Goal: Use online tool/utility: Use online tool/utility

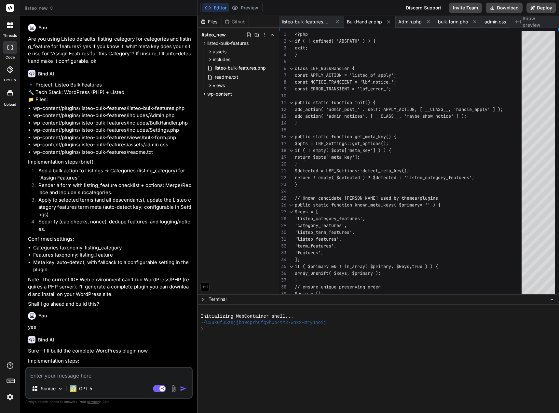
scroll to position [0, 65]
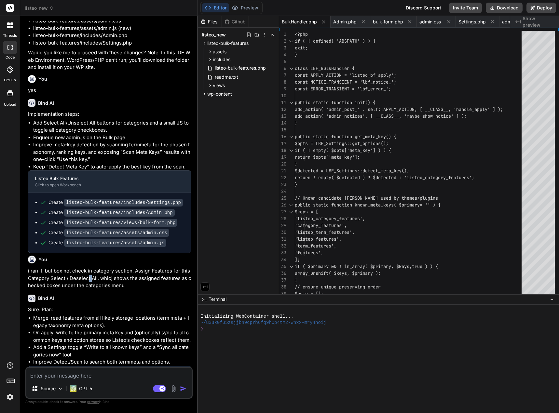
drag, startPoint x: 90, startPoint y: 287, endPoint x: 84, endPoint y: 289, distance: 6.5
click at [88, 289] on p "i ran it, but box not check in category section, Assign Features for this Categ…" at bounding box center [109, 278] width 163 height 22
click at [82, 289] on p "i ran it, but box not check in category section, Assign Features for this Categ…" at bounding box center [109, 278] width 163 height 22
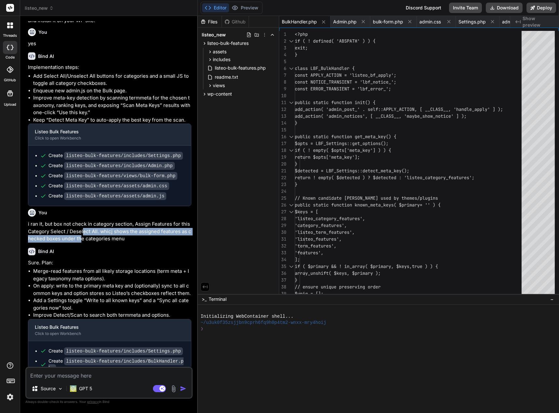
scroll to position [1572, 0]
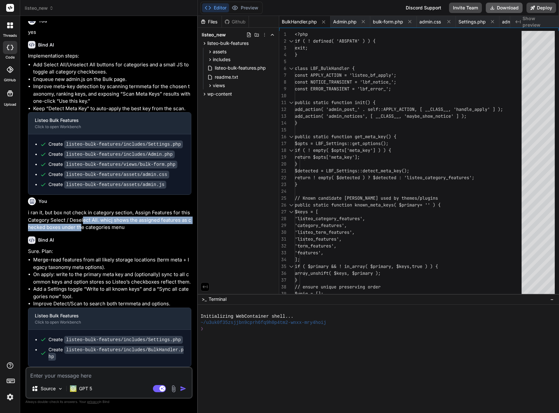
click at [505, 8] on button "Download" at bounding box center [503, 8] width 37 height 10
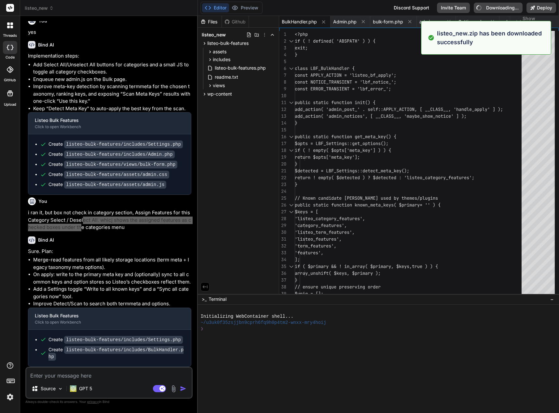
type textarea "x"
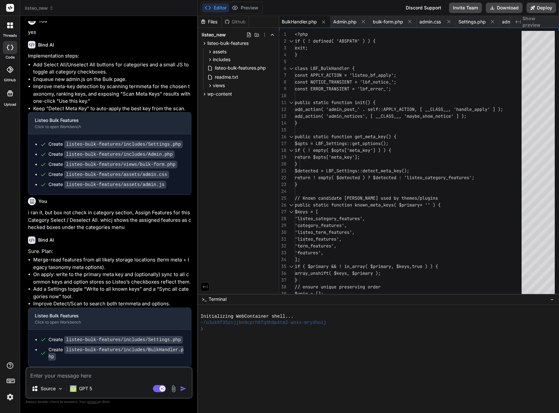
click at [108, 372] on textarea "To enrich screen reader interactions, please activate Accessibility in Grammarl…" at bounding box center [108, 374] width 165 height 12
type textarea "s"
type textarea "x"
type textarea "st"
type textarea "x"
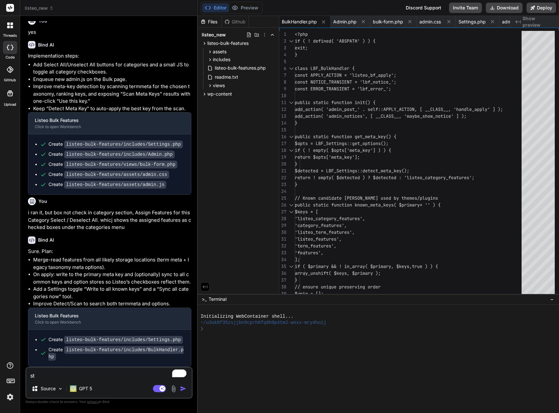
type textarea "sti"
type textarea "x"
type textarea "stil"
type textarea "x"
type textarea "still"
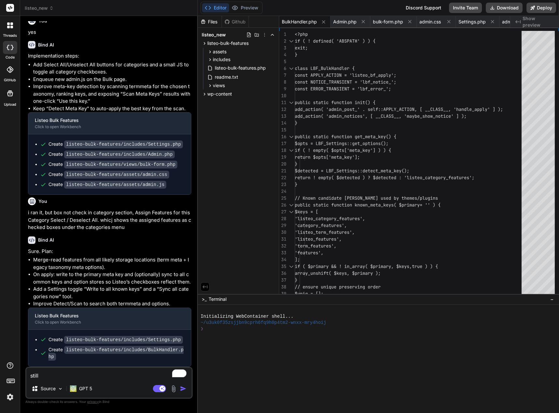
type textarea "x"
type textarea "still"
type textarea "x"
type textarea "still d"
type textarea "x"
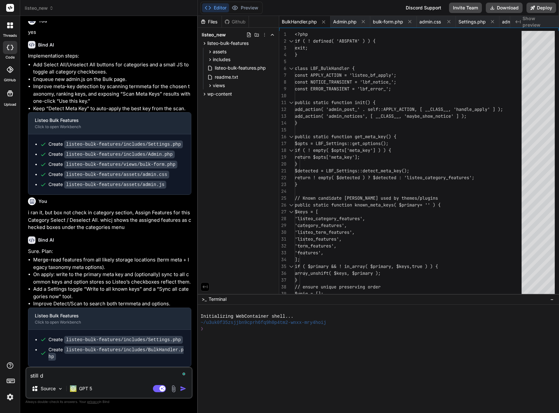
type textarea "still do"
type textarea "x"
type textarea "still doe"
type textarea "x"
type textarea "still does"
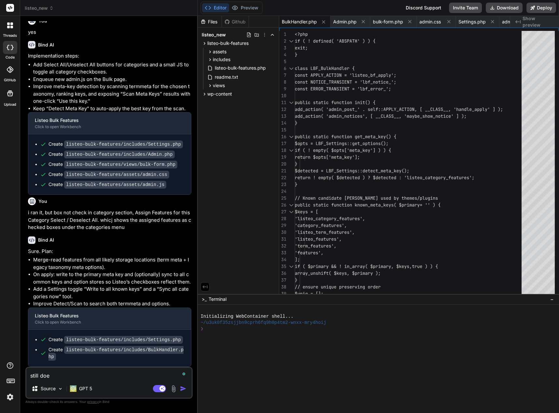
type textarea "x"
type textarea "still does"
type textarea "x"
type textarea "still does n"
type textarea "x"
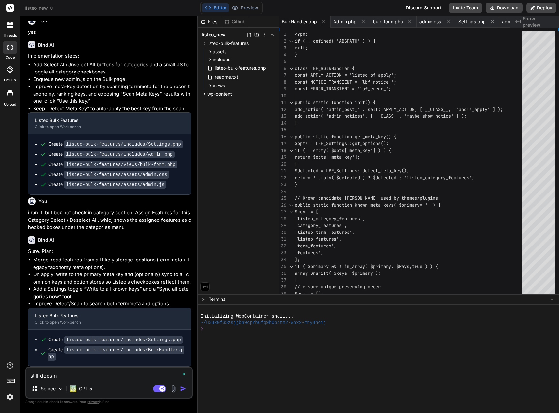
type textarea "still does no"
type textarea "x"
type textarea "still does not"
type textarea "x"
type textarea "still does not"
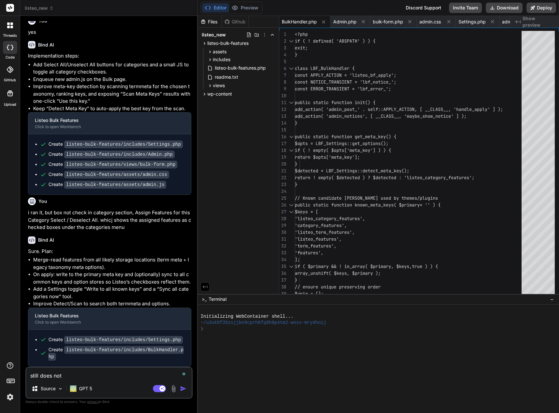
type textarea "x"
type textarea "still does not w"
type textarea "x"
type textarea "still does not wo"
type textarea "x"
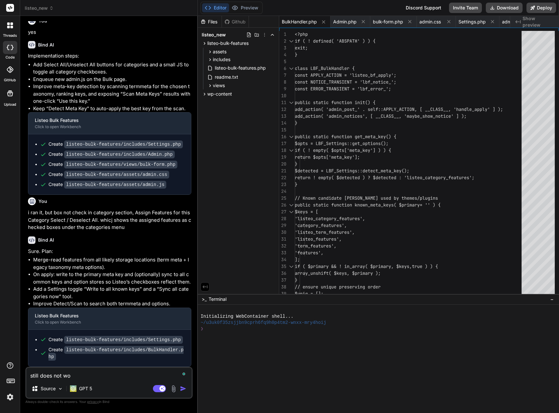
type textarea "still does not wor"
type textarea "x"
type textarea "still does not work"
type textarea "x"
type textarea "still does not work"
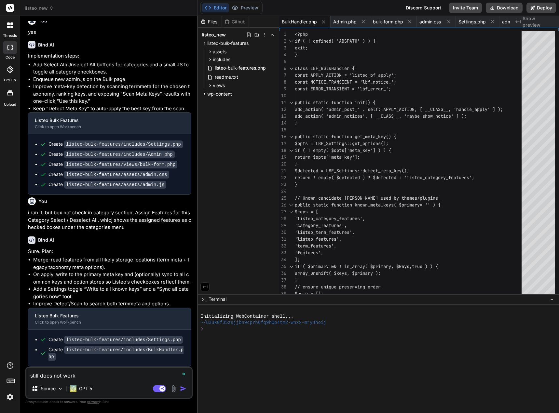
type textarea "x"
type textarea "still does not work b"
type textarea "x"
type textarea "still does not work bo"
type textarea "x"
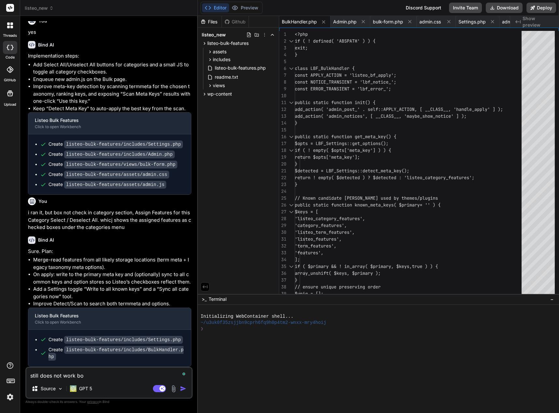
type textarea "still does not work box"
type textarea "x"
type textarea "still does not work box"
type textarea "x"
type textarea "still does not work box i"
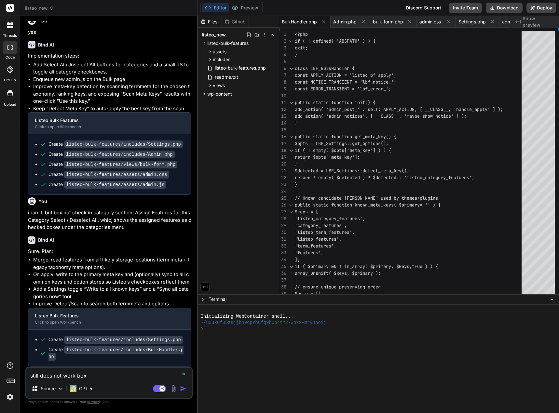
type textarea "x"
type textarea "still does not work box is"
type textarea "x"
type textarea "still does not work box is"
type textarea "x"
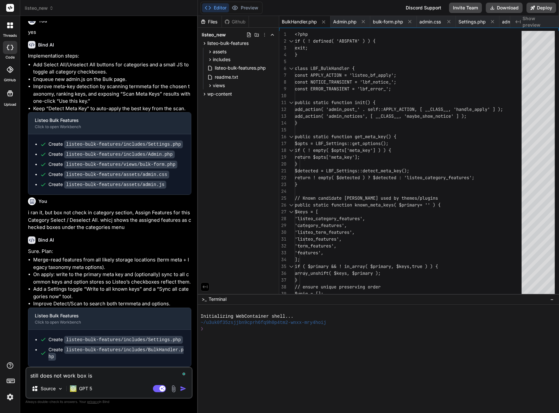
type textarea "still does not work box is s"
type textarea "x"
type textarea "still does not work box is st"
type textarea "x"
type textarea "still does not work box is sti"
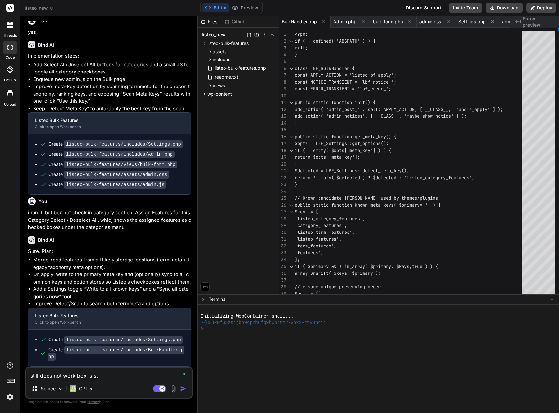
type textarea "x"
type textarea "still does not work box is stil"
type textarea "x"
type textarea "still does not work box is still"
type textarea "x"
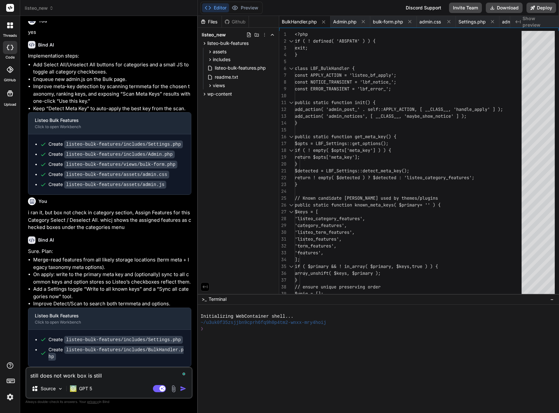
type textarea "still does not work box is still"
type textarea "x"
type textarea "still does not work box is still u"
type textarea "x"
type textarea "still does not work box is still un"
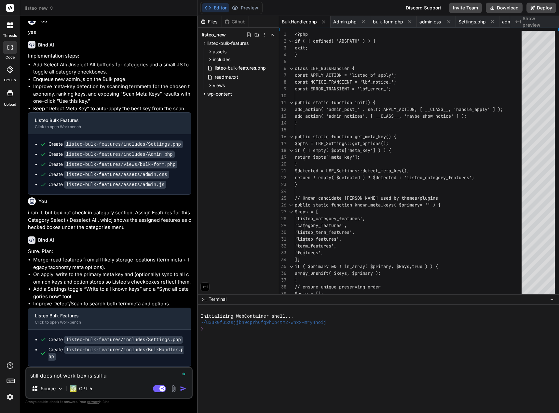
type textarea "x"
type textarea "still does not work box is still unc"
type textarea "x"
type textarea "still does not work box is still unch"
type textarea "x"
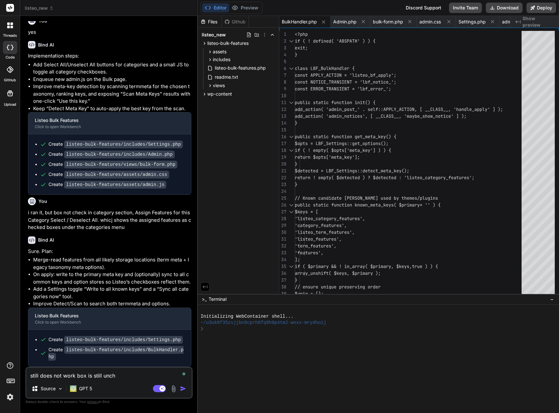
type textarea "still does not work box is still unche"
type textarea "x"
type textarea "still does not work box is still unchec"
type textarea "x"
type textarea "still does not work box is still uncheck"
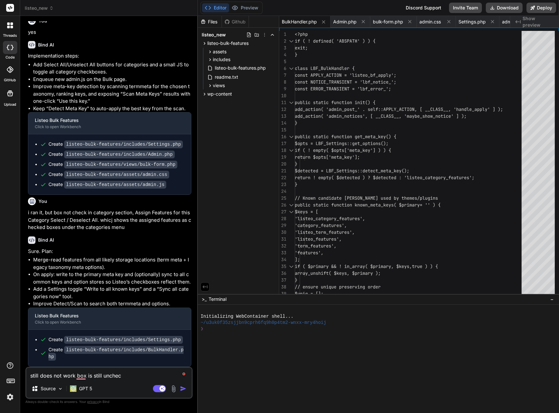
type textarea "x"
type textarea "still does not work box is still unchecke"
type textarea "x"
type textarea "still does not work box is still unchecked"
type textarea "x"
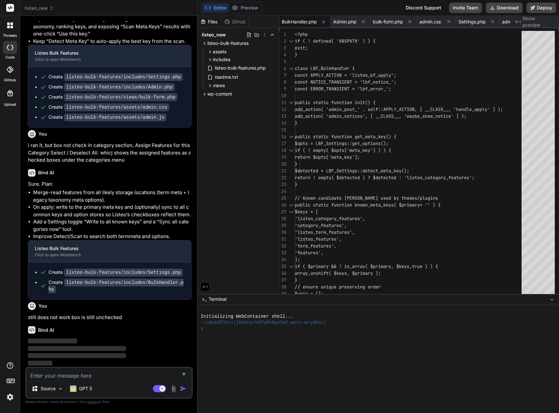
scroll to position [1639, 0]
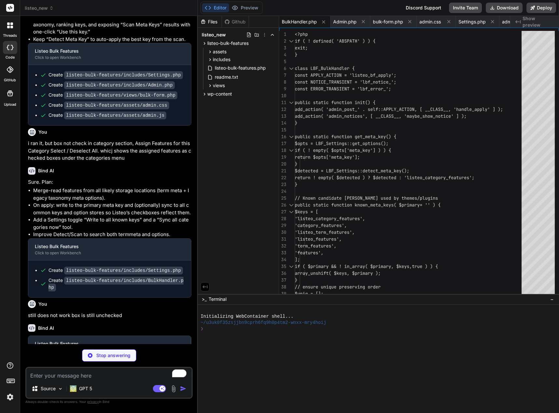
type textarea "x"
type textarea "'</p></div>'; } }"
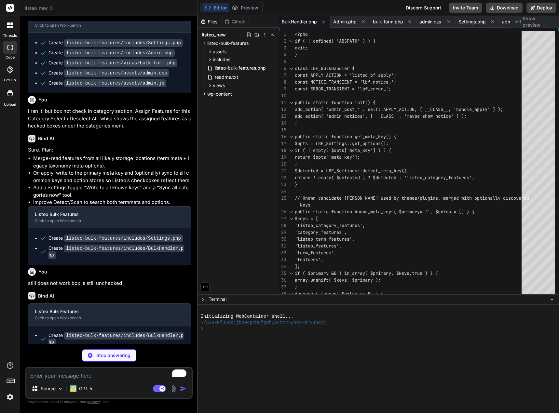
scroll to position [1685, 0]
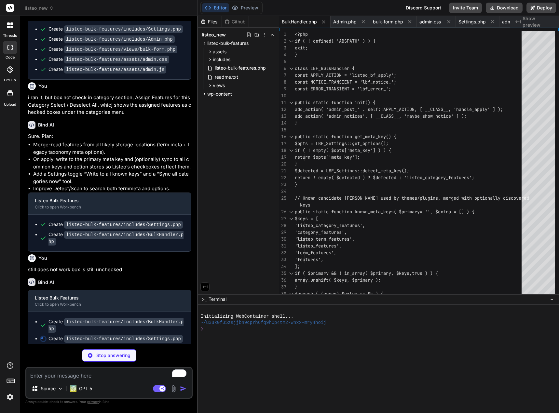
type textarea "x"
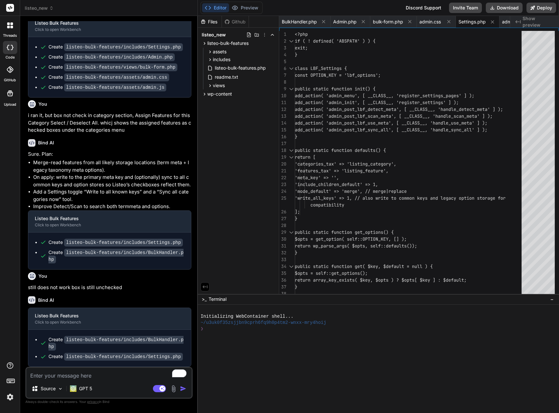
scroll to position [1662, 0]
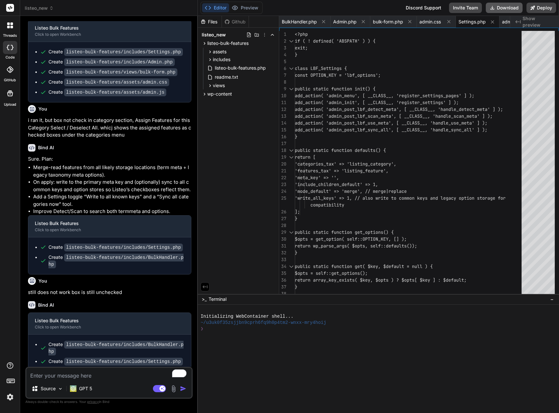
click at [506, 5] on button "Download" at bounding box center [503, 8] width 37 height 10
click at [500, 6] on button "Download" at bounding box center [503, 8] width 37 height 10
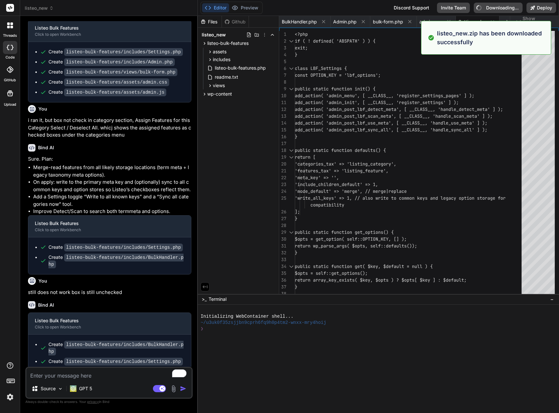
type textarea "x"
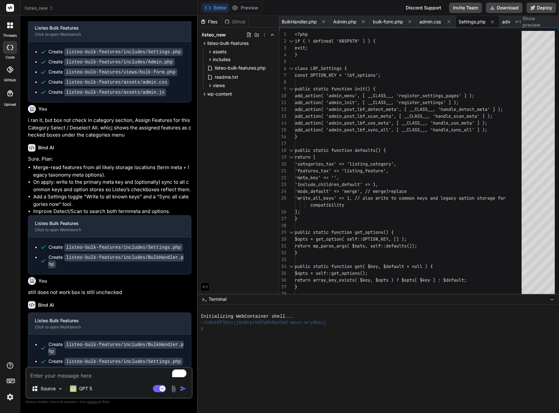
click at [113, 372] on textarea "To enrich screen reader interactions, please activate Accessibility in Grammarl…" at bounding box center [108, 374] width 165 height 12
type textarea "n"
type textarea "x"
type textarea "ne"
type textarea "x"
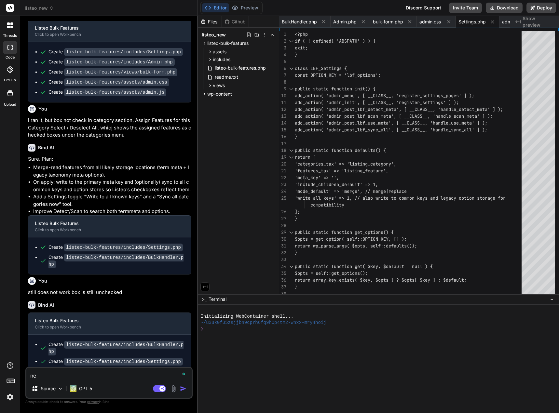
type textarea "nex"
type textarea "x"
type textarea "next"
type textarea "x"
type textarea "next"
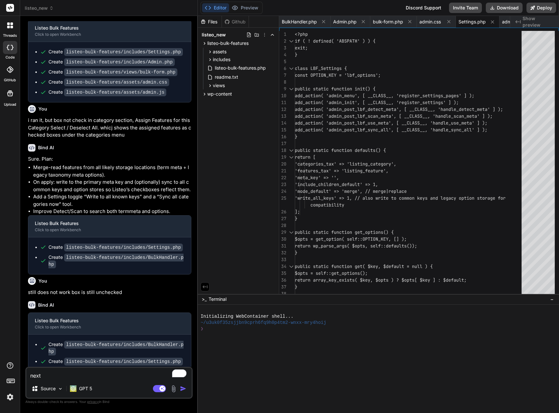
type textarea "x"
type textarea "next t"
type textarea "x"
type textarea "next ti"
type textarea "x"
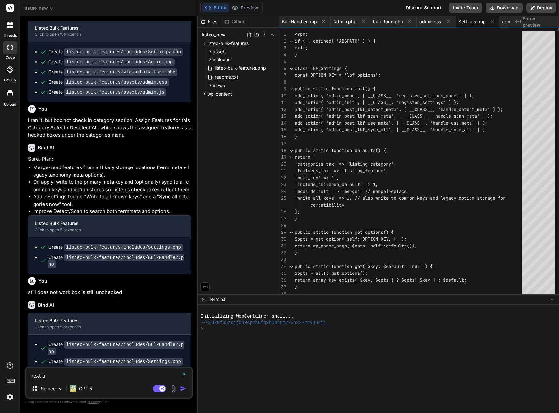
type textarea "next [PERSON_NAME]"
type textarea "x"
type textarea "next time"
type textarea "x"
type textarea "next time"
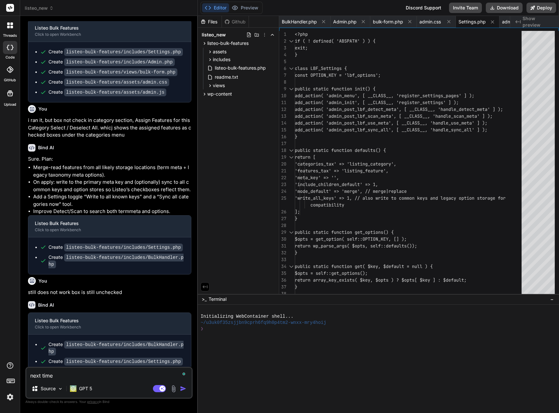
type textarea "x"
type textarea "next time c"
type textarea "x"
type textarea "next time cr"
type textarea "x"
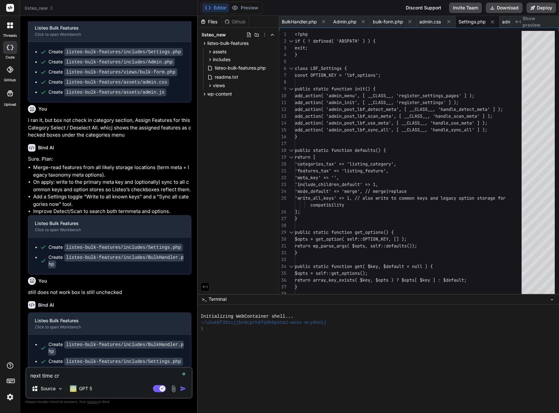
type textarea "next time cre"
type textarea "x"
type textarea "next time crea"
type textarea "x"
type textarea "next time creat"
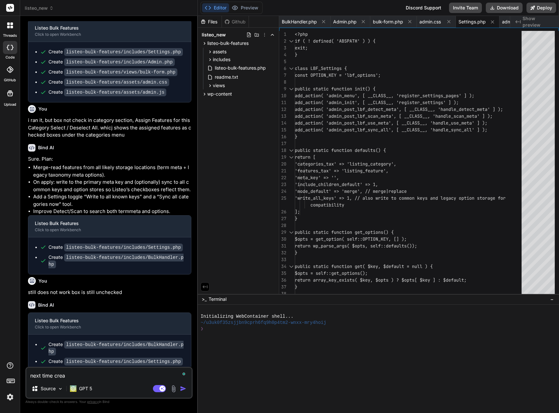
type textarea "x"
type textarea "next time create"
type textarea "x"
type textarea "next time create"
type textarea "x"
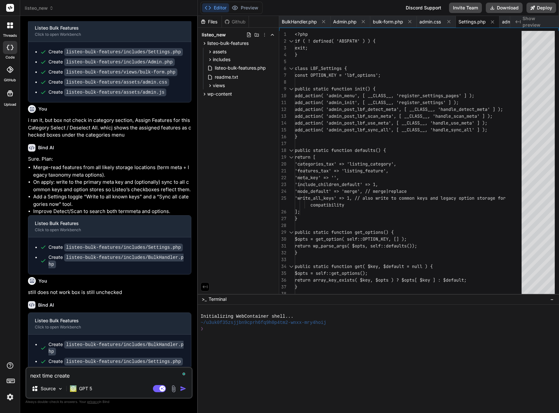
type textarea "next time create j"
type textarea "x"
type textarea "next time create ju"
type textarea "x"
type textarea "next time create jus"
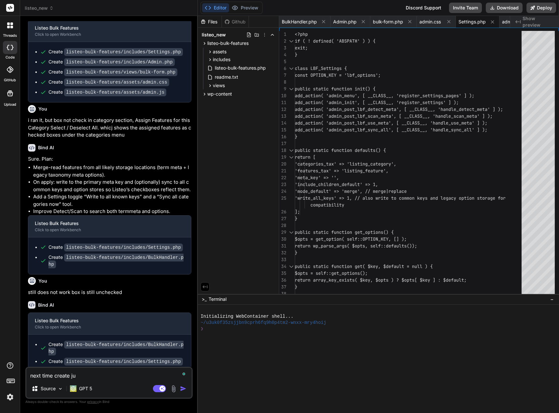
type textarea "x"
type textarea "next time create just"
type textarea "x"
type textarea "next time create just"
type textarea "x"
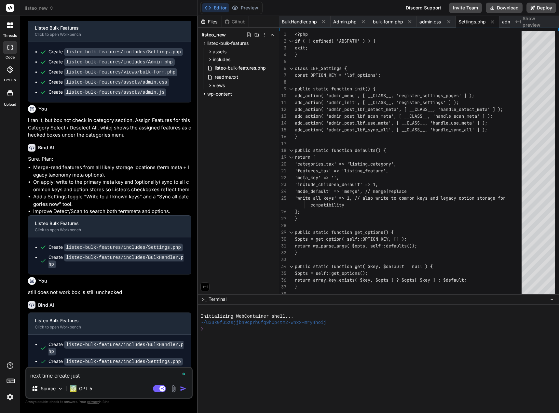
type textarea "next time create just t"
type textarea "x"
type textarea "next time create just th"
type textarea "x"
type textarea "next time create just the"
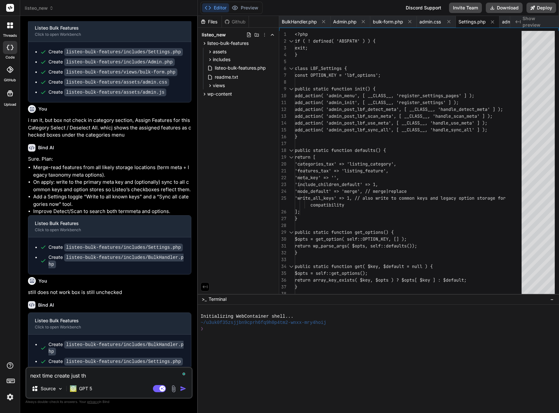
type textarea "x"
type textarea "next time create just the"
type textarea "x"
type textarea "next time create just the p"
type textarea "x"
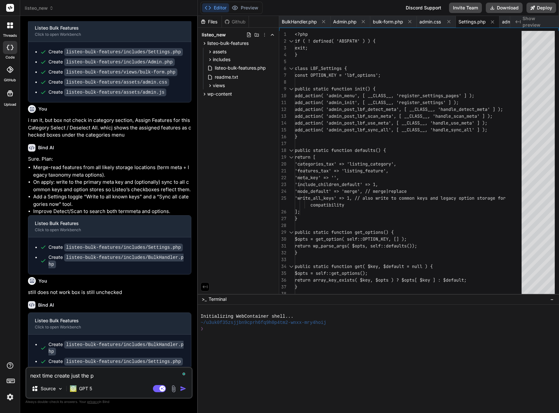
type textarea "next time create just the pl"
type textarea "x"
type textarea "next time create just the plu"
type textarea "x"
type textarea "next time create just the plug"
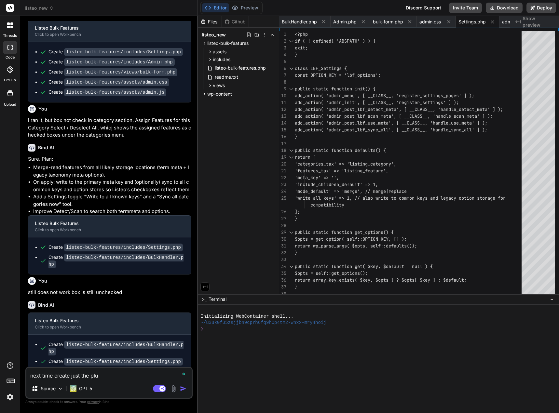
type textarea "x"
type textarea "next time create just the plugi"
type textarea "x"
type textarea "next time create just the plugin"
type textarea "x"
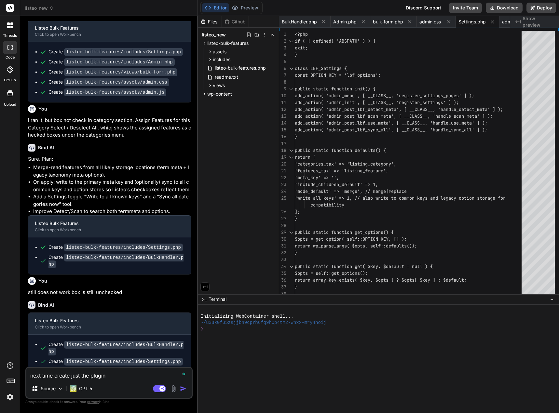
type textarea "next time create just the plugin"
type textarea "x"
type textarea "next time create just the plugin f"
type textarea "x"
type textarea "next time create just the plugin fi"
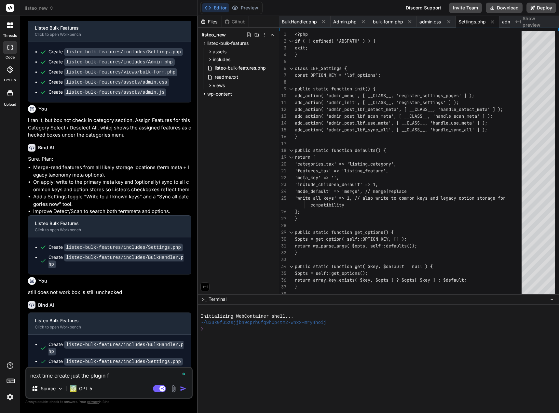
type textarea "x"
type textarea "next time create just the plugin fil"
type textarea "x"
type textarea "next time create just the plugin file"
type textarea "x"
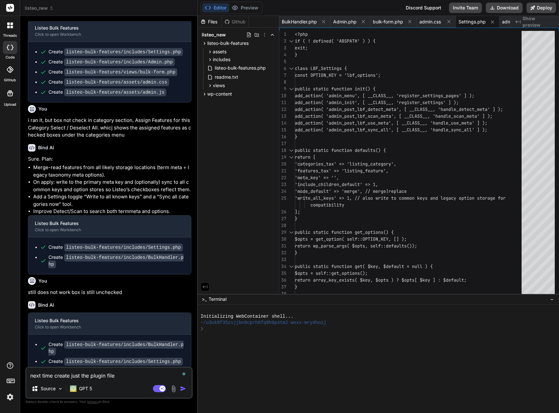
type textarea "next time create just the plugin file"
type textarea "x"
type textarea "next time create just the plugin file z"
type textarea "x"
type textarea "next time create just the plugin file zi"
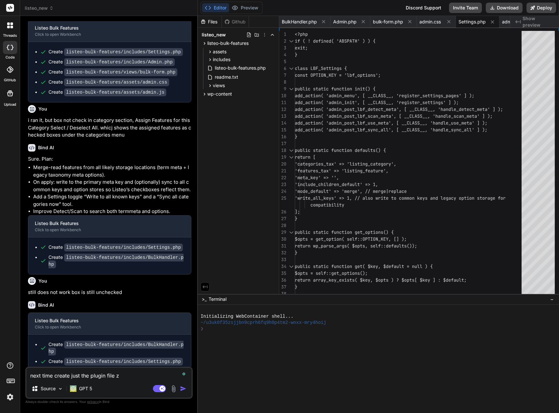
type textarea "x"
type textarea "next time create just the plugin file zip"
type textarea "x"
type textarea "next time create just the plugin file zi"
type textarea "x"
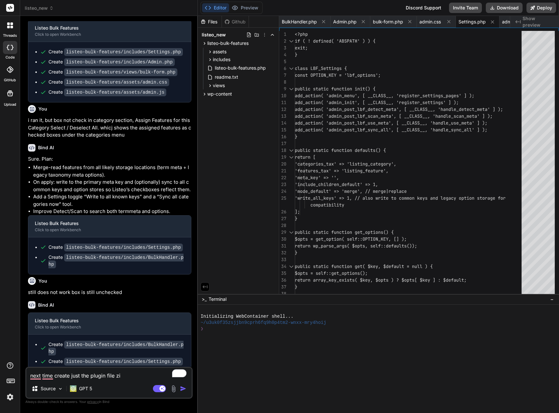
type textarea "next time create just the plugin file z"
type textarea "x"
type textarea "next time create just the plugin file"
type textarea "x"
type textarea "next time create just the plugin file"
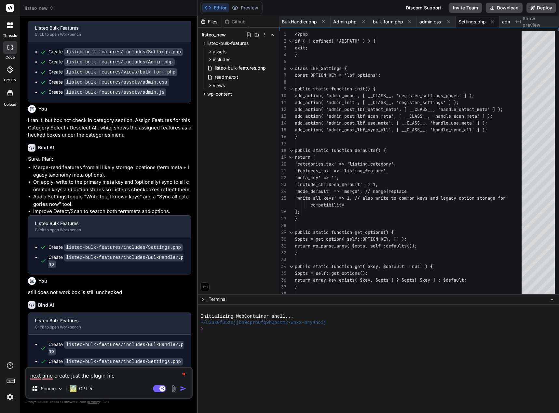
type textarea "x"
type textarea "next time create just the plugin file,"
type textarea "x"
type textarea "next time create just the plugin file,"
type textarea "x"
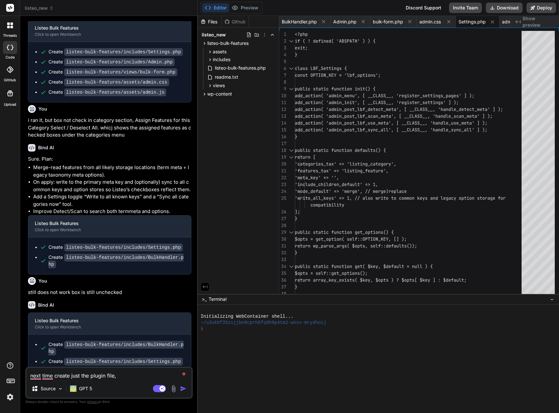
type textarea "next time create just the plugin file, r"
type textarea "x"
type textarea "next time create just the plugin file, re"
type textarea "x"
type textarea "next time create just the plugin file, rea"
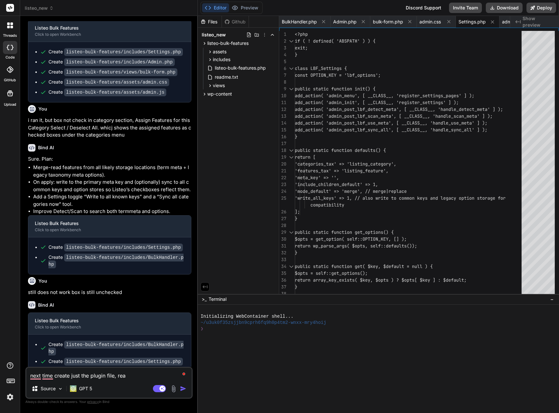
type textarea "x"
type textarea "next time create just the plugin file, read"
type textarea "x"
type textarea "next time create just the plugin file, ready"
type textarea "x"
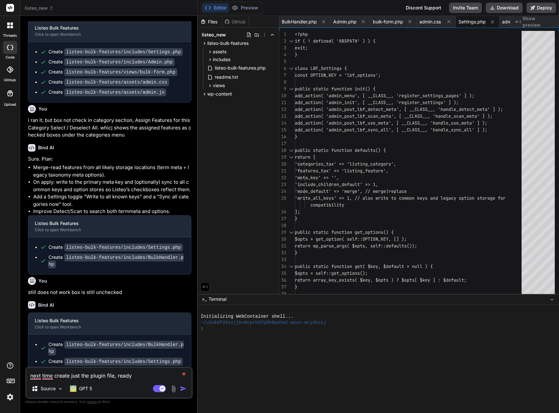
type textarea "next time create just the plugin file, ready"
type textarea "x"
type textarea "next time create just the plugin file, ready t"
type textarea "x"
type textarea "next time create just the plugin file, ready to"
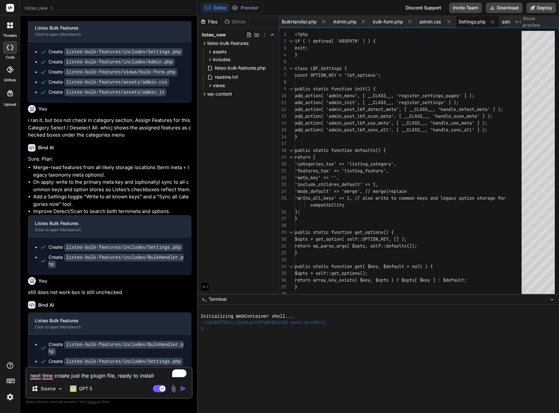
paste textarea "listeo-bulk-features"
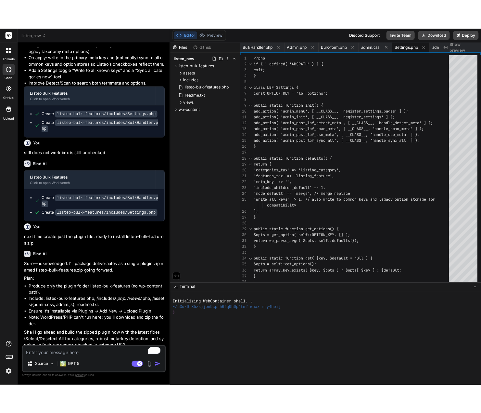
scroll to position [1811, 0]
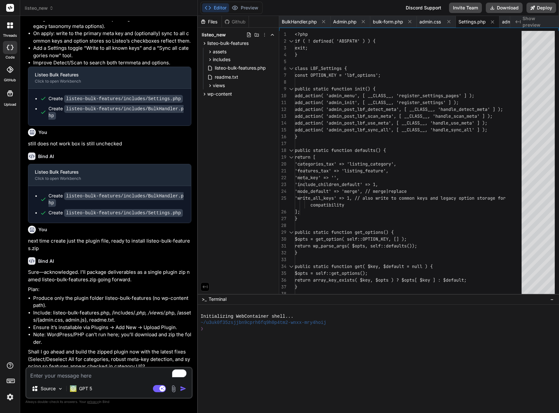
click at [59, 380] on div "Source GPT 5 Agent Mode. When this toggle is activated, AI automatically makes …" at bounding box center [108, 383] width 167 height 32
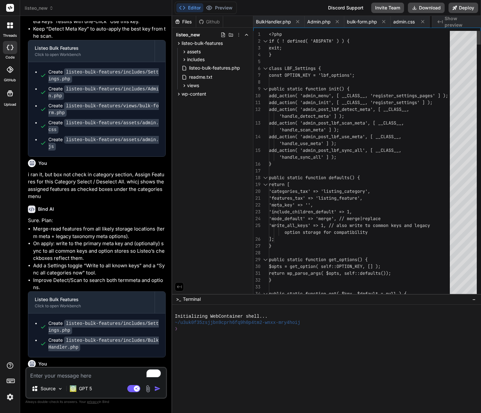
scroll to position [2034, 0]
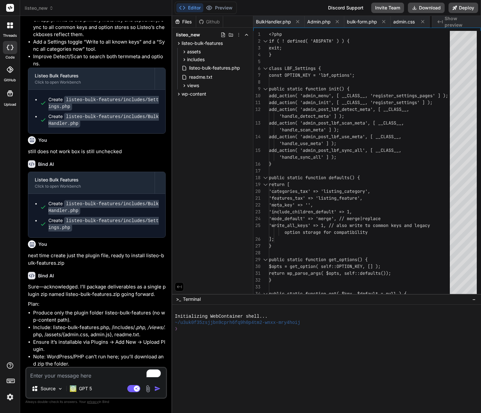
click at [77, 376] on textarea "To enrich screen reader interactions, please activate Accessibility in Grammarl…" at bounding box center [96, 374] width 140 height 12
paste textarea "<input type="checkbox" class="cmb2-option" name="listeo_taxonomy_multicheck[]" …"
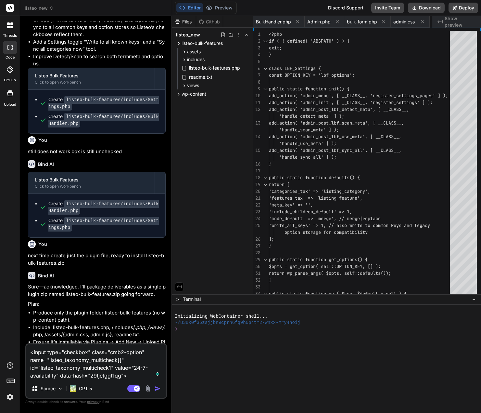
click at [148, 377] on textarea "<input type="checkbox" class="cmb2-option" name="listeo_taxonomy_multicheck[]" …" at bounding box center [96, 361] width 140 height 35
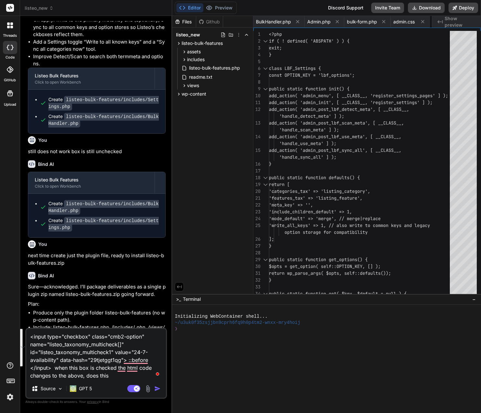
drag, startPoint x: 29, startPoint y: 337, endPoint x: 51, endPoint y: 368, distance: 37.9
click at [51, 368] on textarea "<input type="checkbox" class="cmb2-option" name="listeo_taxonomy_multicheck[]" …" at bounding box center [96, 354] width 140 height 51
click at [84, 376] on textarea "<input type="checkbox" class="cmb2-option" name="listeo_taxonomy_multicheck[]" …" at bounding box center [96, 354] width 140 height 51
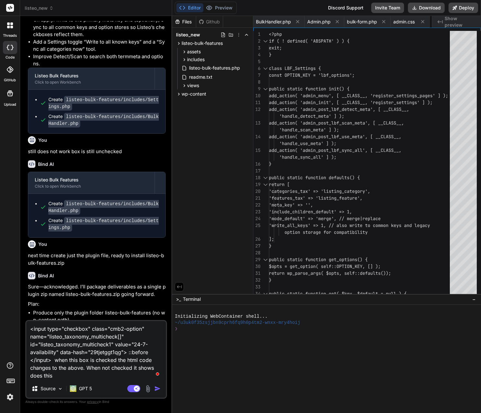
paste textarea "<input type="checkbox" class="cmb2-option" name="listeo_taxonomy_multicheck[]" …"
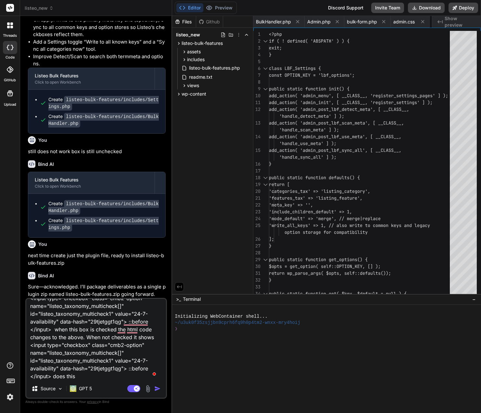
drag, startPoint x: 128, startPoint y: 369, endPoint x: 150, endPoint y: 367, distance: 21.8
click at [150, 367] on textarea "<input type="checkbox" class="cmb2-option" name="listeo_taxonomy_multicheck[]" …" at bounding box center [96, 339] width 140 height 81
click at [70, 378] on textarea "<input type="checkbox" class="cmb2-option" name="listeo_taxonomy_multicheck[]" …" at bounding box center [96, 339] width 140 height 81
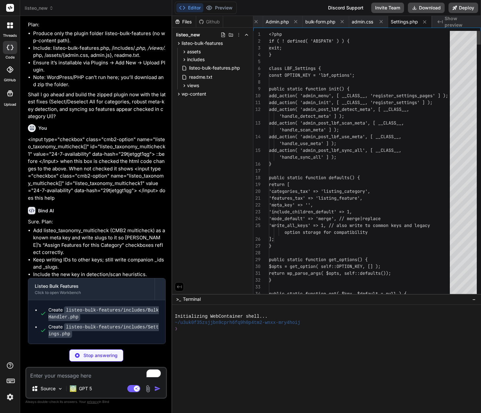
scroll to position [2306, 0]
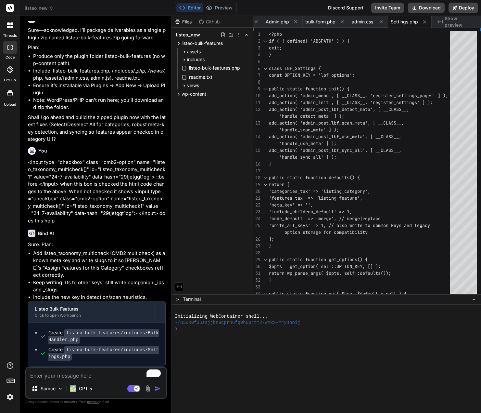
click at [69, 379] on div "Source GPT 5 Agent Mode. When this toggle is activated, AI automatically makes …" at bounding box center [96, 383] width 142 height 32
click at [67, 376] on textarea "To enrich screen reader interactions, please activate Accessibility in Grammarl…" at bounding box center [96, 374] width 140 height 12
paste textarea "<input type="checkbox" class="cmb2-option" name="listeo_taxonomy_multicheck[]" …"
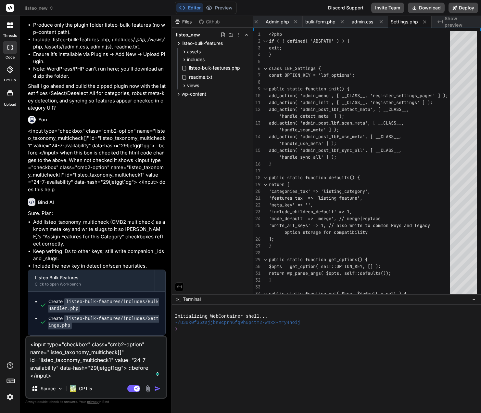
drag, startPoint x: 55, startPoint y: 378, endPoint x: 23, endPoint y: 342, distance: 48.4
click at [23, 342] on div "Bind AI Web Search Created with Pixso. Code Generator You Are you using Listeo …" at bounding box center [96, 214] width 152 height 397
paste textarea "div class="cmb2-wrap form-table"><div id="cmb2-metabox-listeo_edit" class="cmb2…"
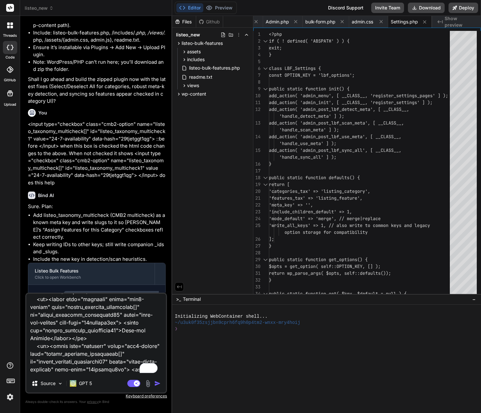
scroll to position [0, 0]
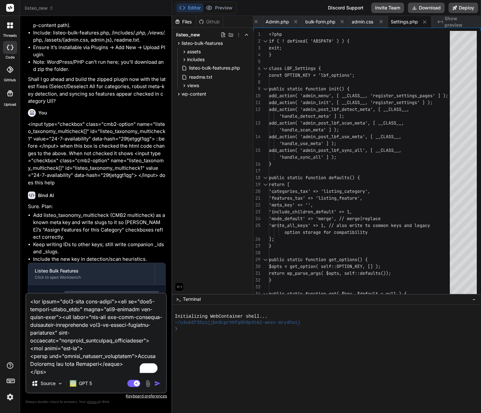
click at [31, 301] on textarea "To enrich screen reader interactions, please activate Accessibility in Grammarl…" at bounding box center [96, 334] width 140 height 81
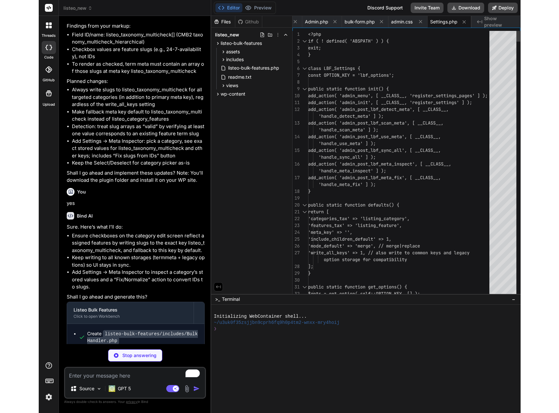
scroll to position [3688, 0]
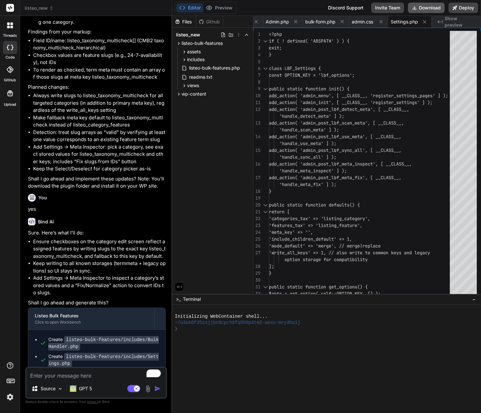
click at [425, 6] on button "Download" at bounding box center [426, 8] width 37 height 10
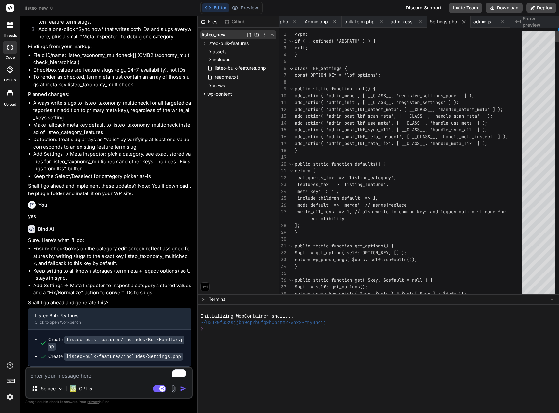
scroll to position [0, 94]
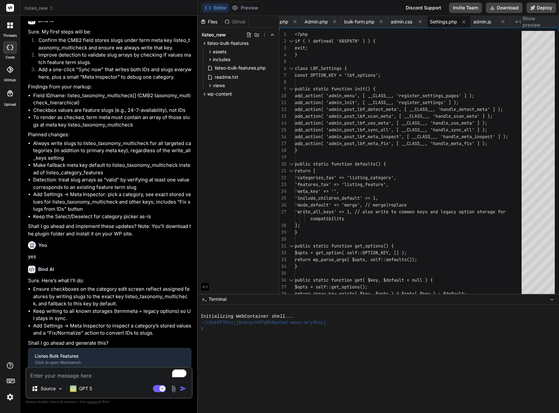
click at [78, 373] on textarea "To enrich screen reader interactions, please activate Accessibility in Grammarl…" at bounding box center [108, 374] width 165 height 12
paste textarea "This request takes too long to process, it is timed out by the server. If it sh…"
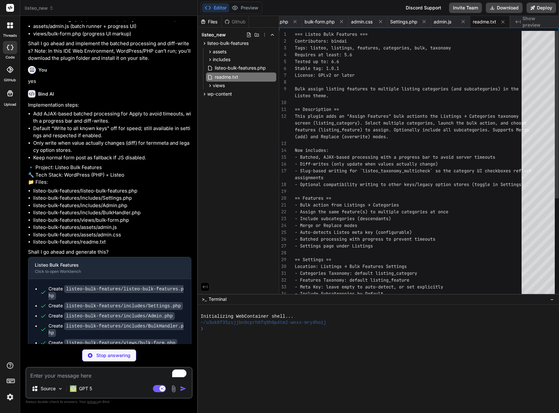
scroll to position [3855, 0]
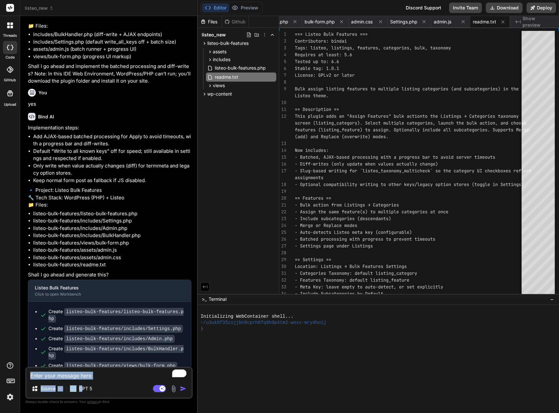
drag, startPoint x: 83, startPoint y: 380, endPoint x: 81, endPoint y: 372, distance: 8.8
click at [83, 378] on div "Source GPT 5 Agent Mode. When this toggle is activated, AI automatically makes …" at bounding box center [108, 383] width 167 height 32
click at [81, 371] on textarea "To enrich screen reader interactions, please activate Accessibility in Grammarl…" at bounding box center [108, 374] width 165 height 12
paste textarea "Bulk Assign Features to Categories"
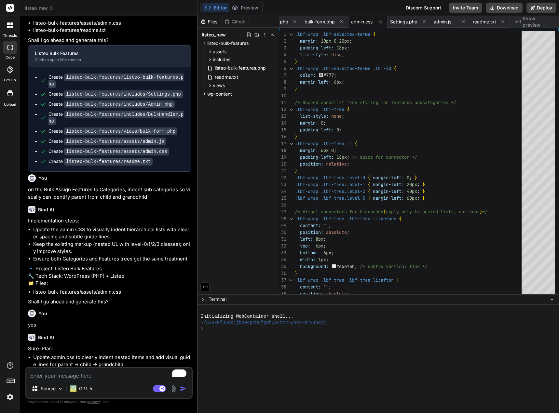
scroll to position [4167, 0]
